Goal: Information Seeking & Learning: Understand process/instructions

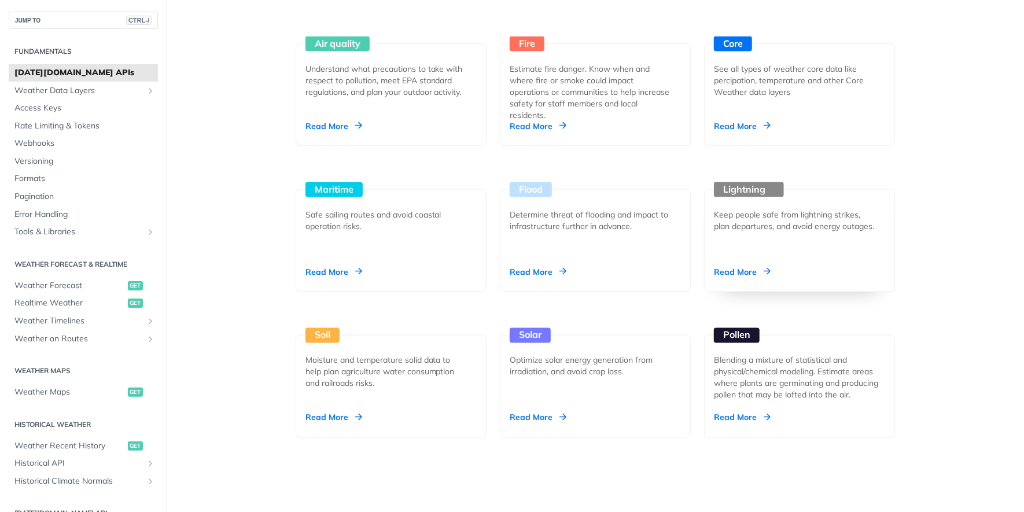
scroll to position [1105, 0]
click at [777, 227] on div "Keep people safe from lightning strikes, plan departures, and avoid energy outa…" at bounding box center [795, 219] width 162 height 23
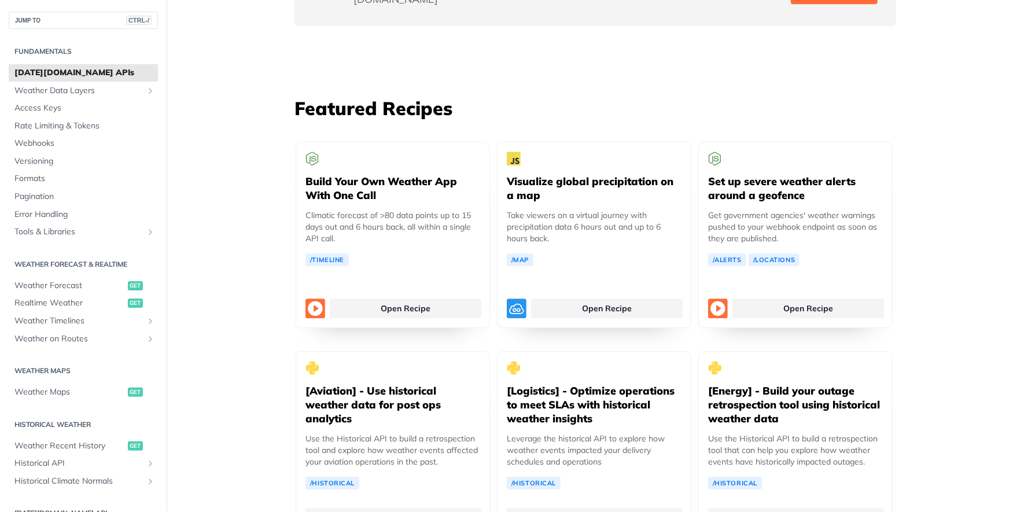
scroll to position [2072, 0]
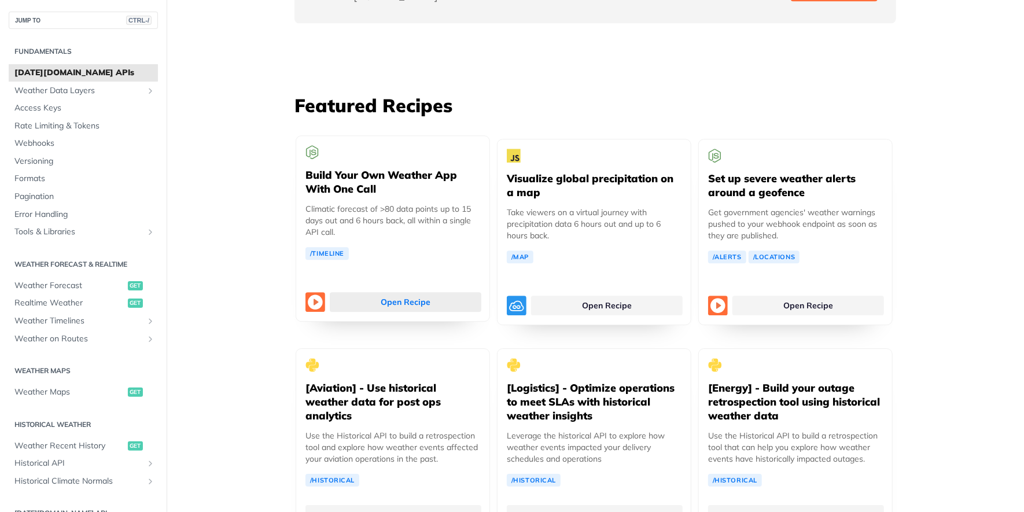
click at [379, 292] on link "Open Recipe" at bounding box center [406, 302] width 152 height 20
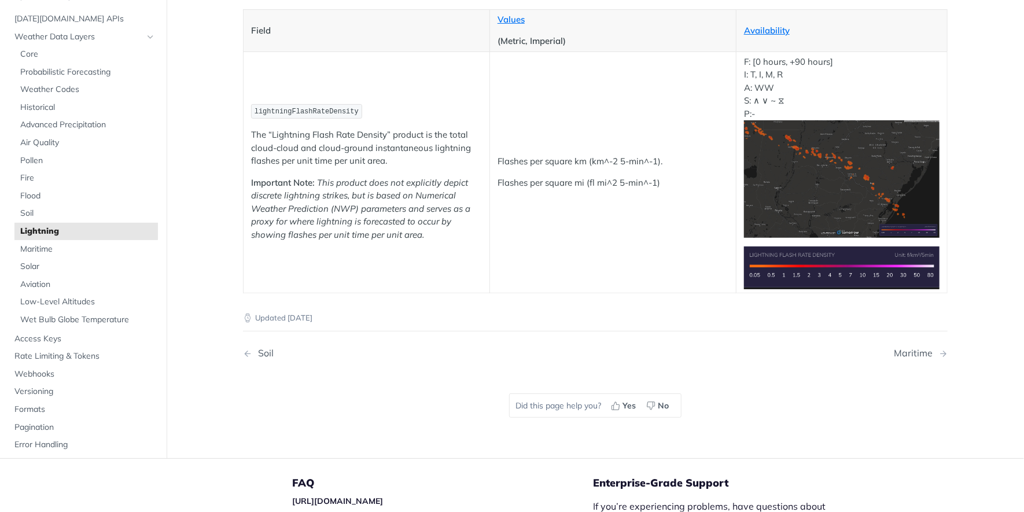
scroll to position [161, 0]
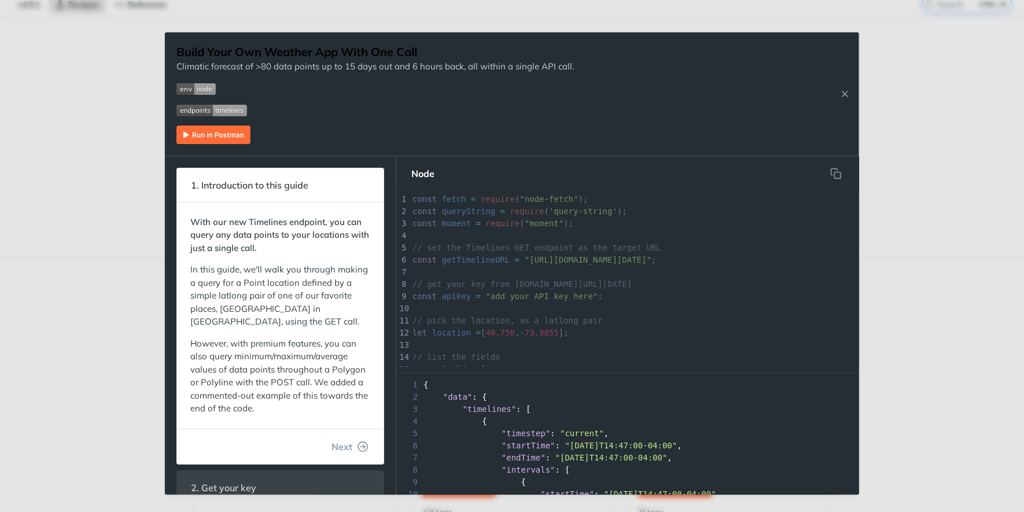
scroll to position [69, 0]
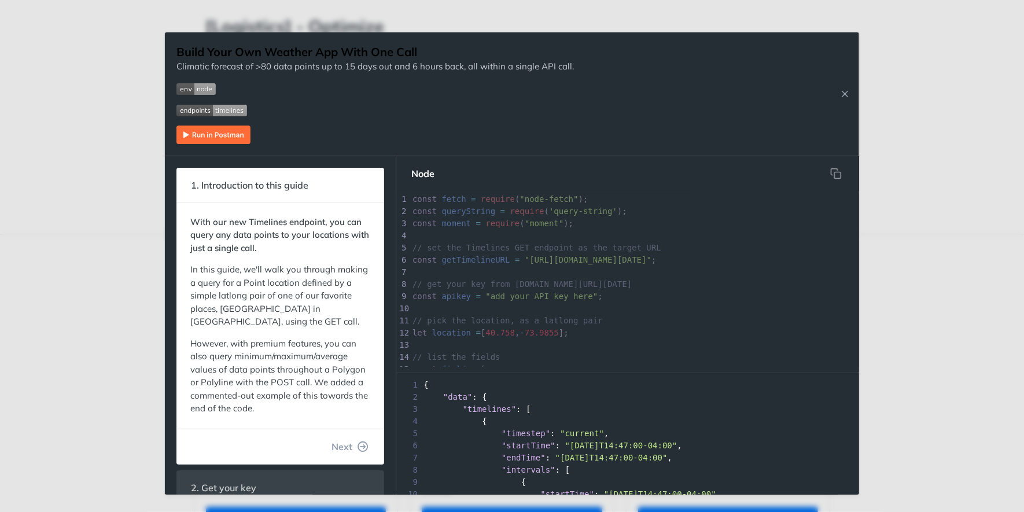
click at [222, 142] on img "Expand image" at bounding box center [213, 135] width 74 height 19
